Goal: Information Seeking & Learning: Learn about a topic

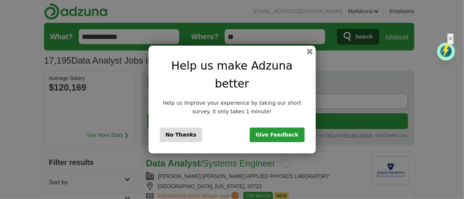
click at [170, 127] on button "No Thanks" at bounding box center [181, 134] width 43 height 14
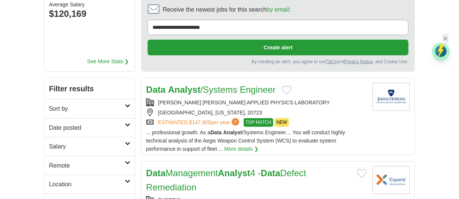
scroll to position [103, 0]
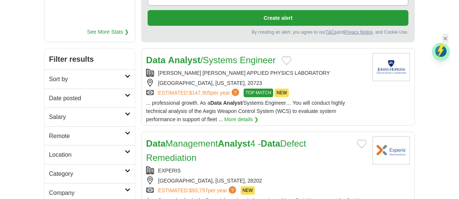
click at [326, 80] on div "LAUREL, MARYLAND, 20723" at bounding box center [256, 83] width 220 height 8
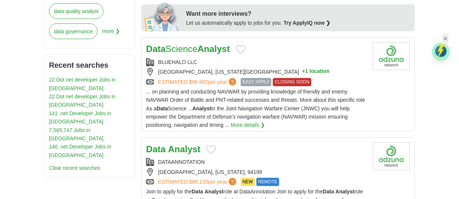
scroll to position [442, 0]
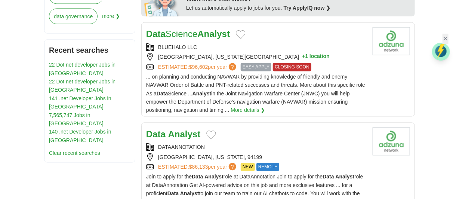
click at [314, 174] on span "Join to apply for the Data Analyst role at DataAnnotation Join to apply for the…" at bounding box center [254, 189] width 217 height 31
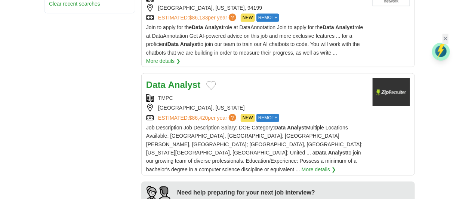
scroll to position [607, 0]
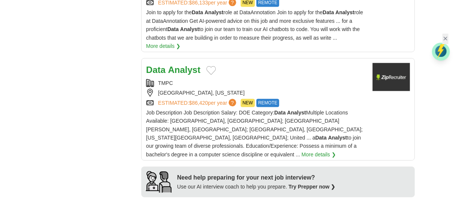
click at [321, 92] on div "[GEOGRAPHIC_DATA], [US_STATE]" at bounding box center [256, 93] width 220 height 8
click at [306, 85] on div "TMPC" at bounding box center [256, 83] width 220 height 8
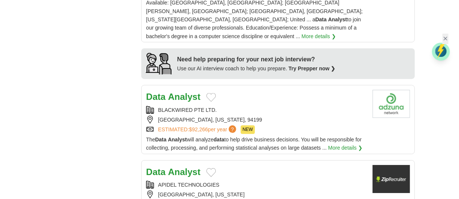
scroll to position [754, 0]
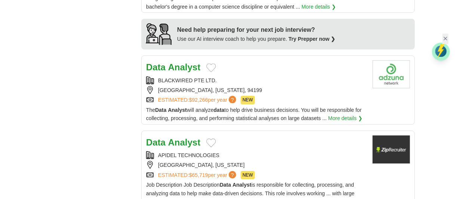
click at [288, 96] on div "ESTIMATED: $92,266 per year ? NEW" at bounding box center [256, 100] width 220 height 8
click at [246, 76] on div "BLACKWIRED PTE LTD." at bounding box center [256, 80] width 220 height 8
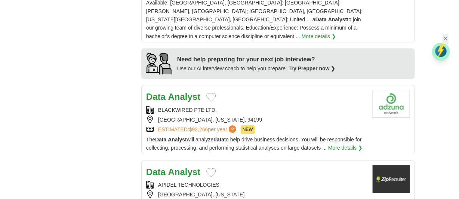
scroll to position [710, 0]
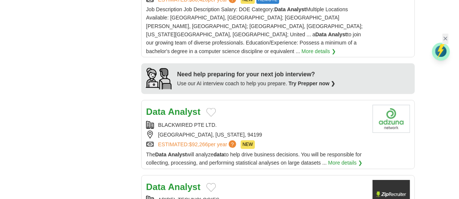
click at [303, 140] on div "ESTIMATED: $92,266 per year ? NEW" at bounding box center [256, 144] width 220 height 8
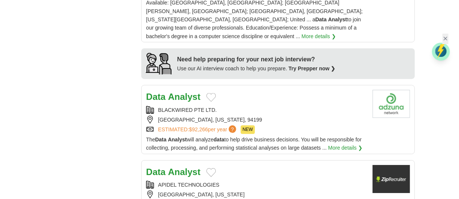
click at [189, 92] on strong "Analyst" at bounding box center [184, 97] width 32 height 10
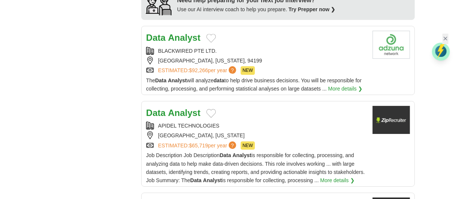
scroll to position [798, 0]
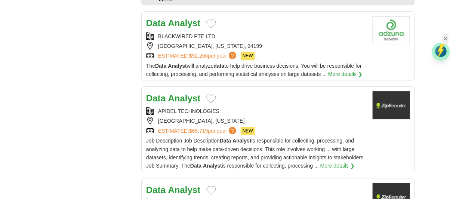
click at [323, 107] on div "APIDEL TECHNOLOGIES" at bounding box center [256, 111] width 220 height 8
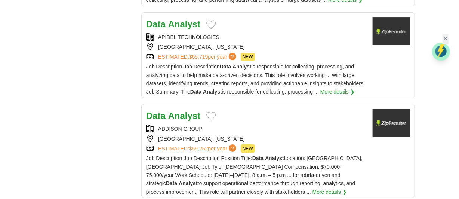
scroll to position [887, 0]
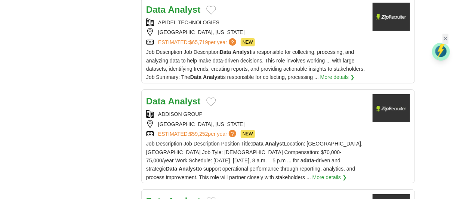
click at [285, 120] on div "[GEOGRAPHIC_DATA], [US_STATE]" at bounding box center [256, 124] width 220 height 8
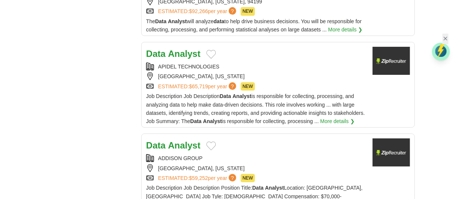
scroll to position [857, 0]
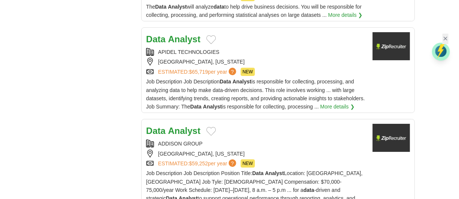
click at [276, 149] on div "[GEOGRAPHIC_DATA], [US_STATE]" at bounding box center [256, 153] width 220 height 8
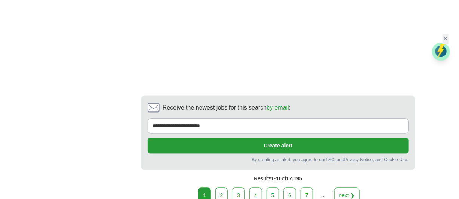
scroll to position [1389, 0]
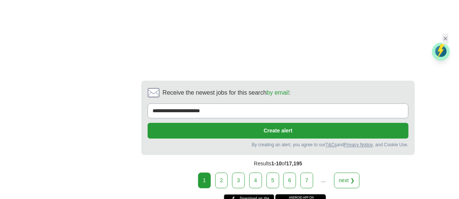
click at [226, 173] on link "2" at bounding box center [221, 181] width 13 height 16
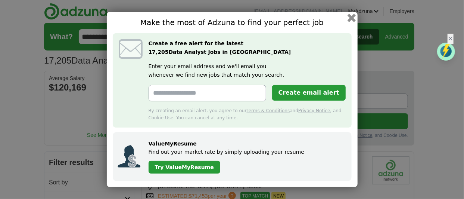
click at [353, 17] on button "button" at bounding box center [351, 18] width 8 height 8
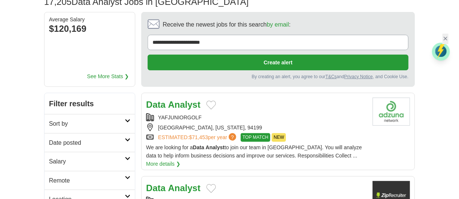
scroll to position [88, 0]
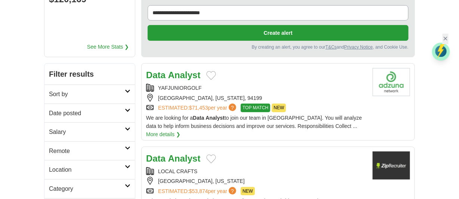
click at [328, 107] on div "ESTIMATED: $71,453 per year ? TOP MATCH NEW" at bounding box center [256, 107] width 220 height 8
click at [262, 169] on div "LOCAL CRAFTS" at bounding box center [256, 171] width 220 height 8
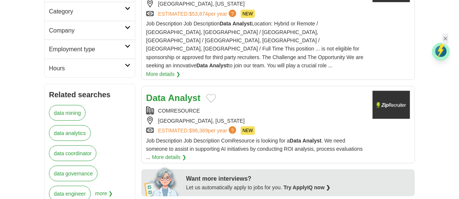
scroll to position [280, 0]
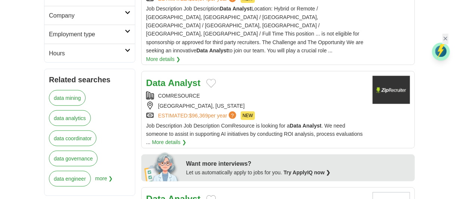
click at [313, 111] on div "ESTIMATED: $96,369 per year ? NEW" at bounding box center [256, 115] width 220 height 8
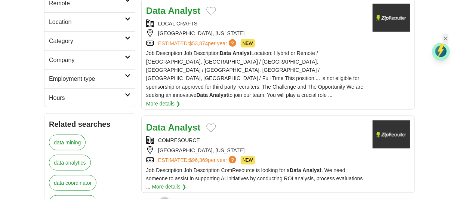
scroll to position [251, 0]
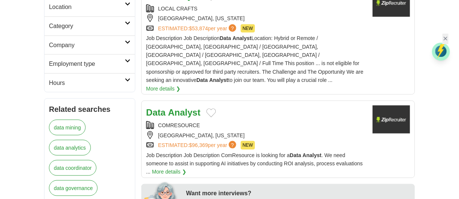
click at [272, 105] on div "Data Analyst COMRESOURCE [GEOGRAPHIC_DATA], [US_STATE] ESTIMATED: $96,369 per y…" at bounding box center [256, 140] width 220 height 71
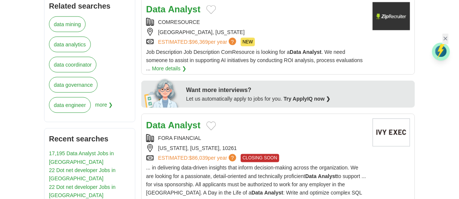
scroll to position [369, 0]
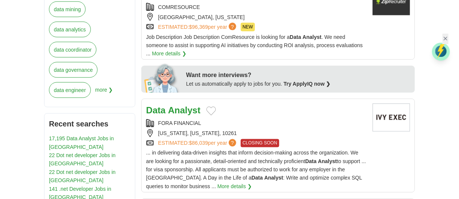
click at [301, 139] on div "ESTIMATED: $86,039 per year ? CLOSING SOON" at bounding box center [256, 143] width 220 height 8
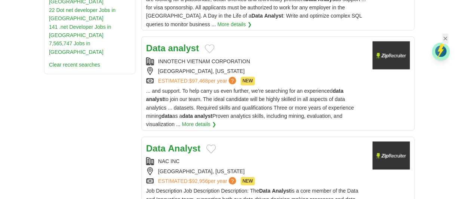
scroll to position [516, 0]
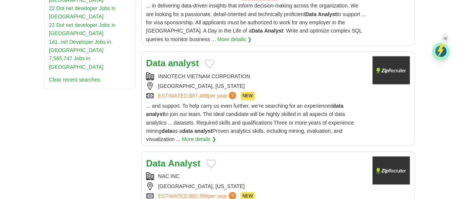
click at [328, 103] on span "... and support. To help carry us even further, we’re searching for an experien…" at bounding box center [250, 123] width 208 height 40
